Goal: Find specific page/section: Find specific page/section

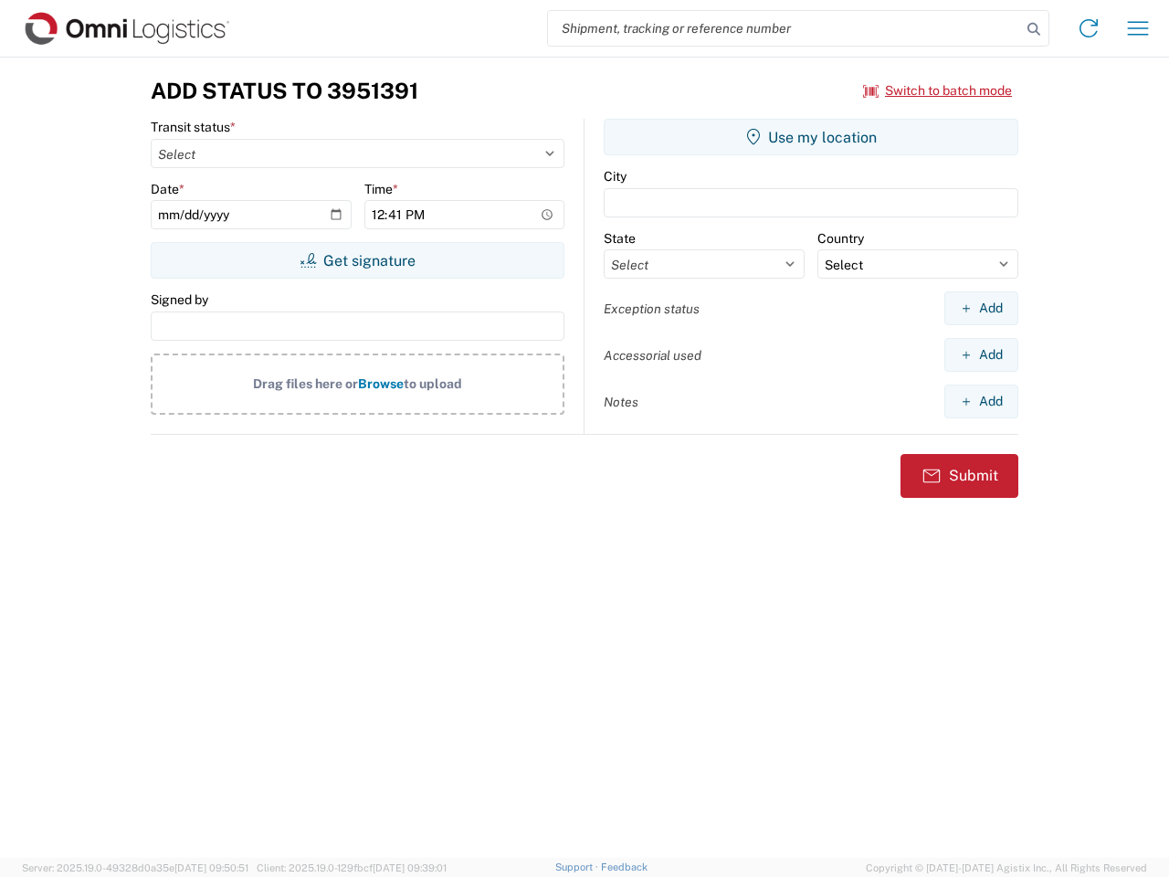
click at [784, 28] on input "search" at bounding box center [784, 28] width 473 height 35
click at [1034, 29] on icon at bounding box center [1034, 29] width 26 height 26
click at [1089, 28] on icon at bounding box center [1088, 28] width 29 height 29
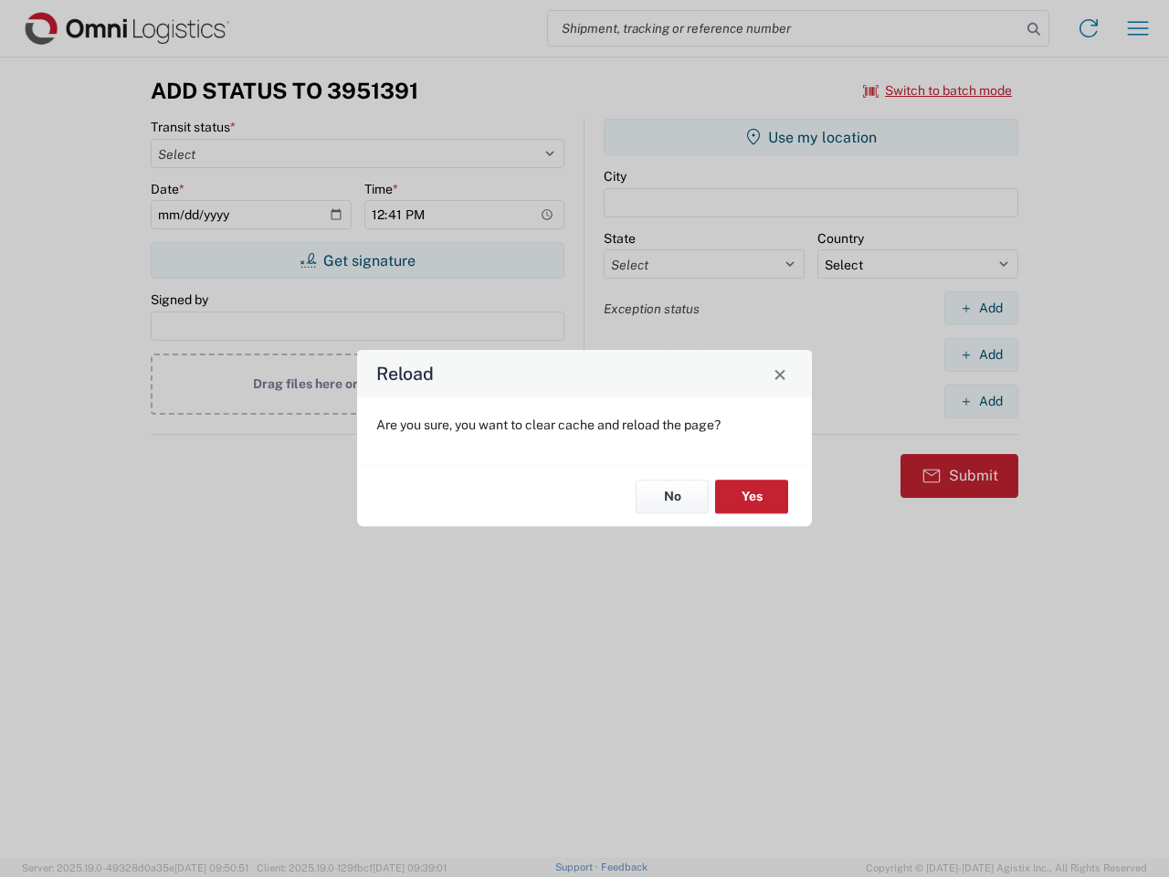
click at [938, 90] on div "Reload Are you sure, you want to clear cache and reload the page? No Yes" at bounding box center [584, 438] width 1169 height 877
click at [357, 260] on div "Reload Are you sure, you want to clear cache and reload the page? No Yes" at bounding box center [584, 438] width 1169 height 877
click at [811, 137] on div "Reload Are you sure, you want to clear cache and reload the page? No Yes" at bounding box center [584, 438] width 1169 height 877
click at [981, 308] on div "Reload Are you sure, you want to clear cache and reload the page? No Yes" at bounding box center [584, 438] width 1169 height 877
click at [981, 354] on div "Reload Are you sure, you want to clear cache and reload the page? No Yes" at bounding box center [584, 438] width 1169 height 877
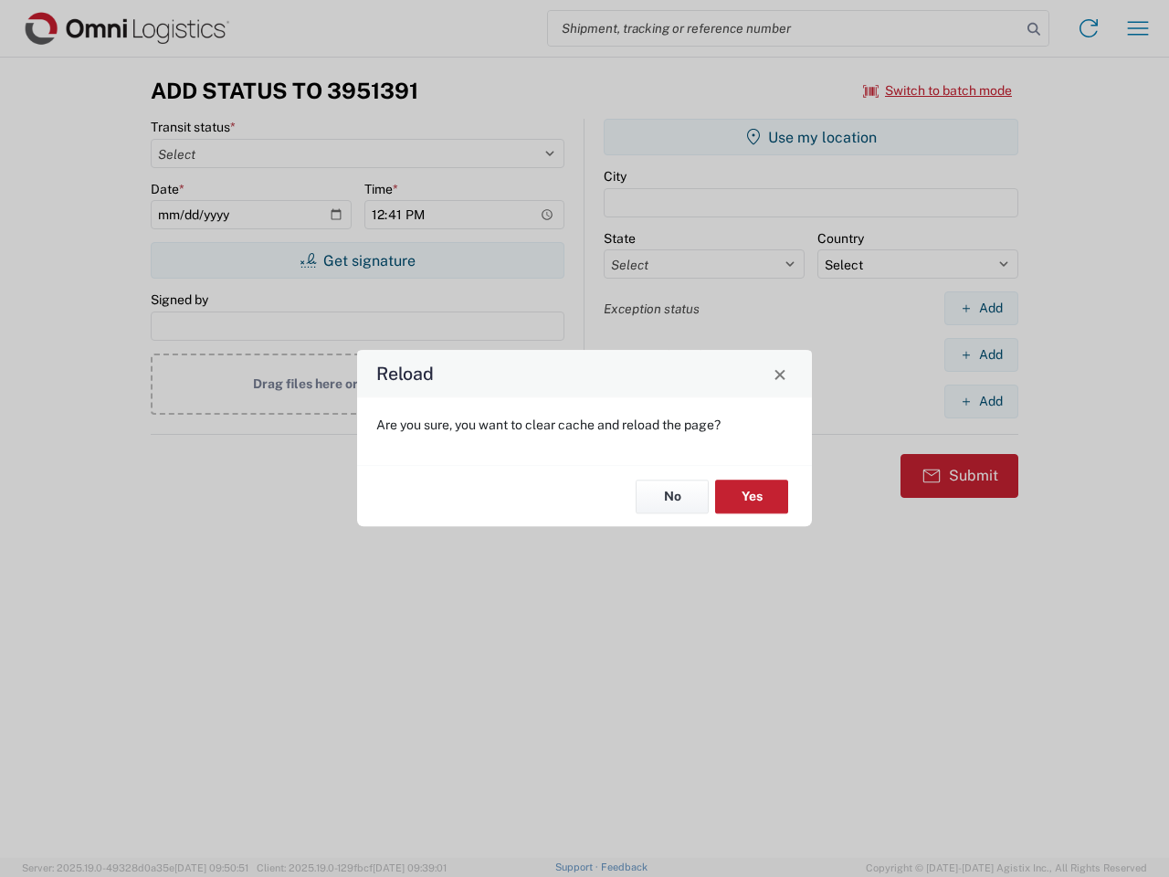
click at [981, 401] on div "Reload Are you sure, you want to clear cache and reload the page? No Yes" at bounding box center [584, 438] width 1169 height 877
